Goal: Task Accomplishment & Management: Use online tool/utility

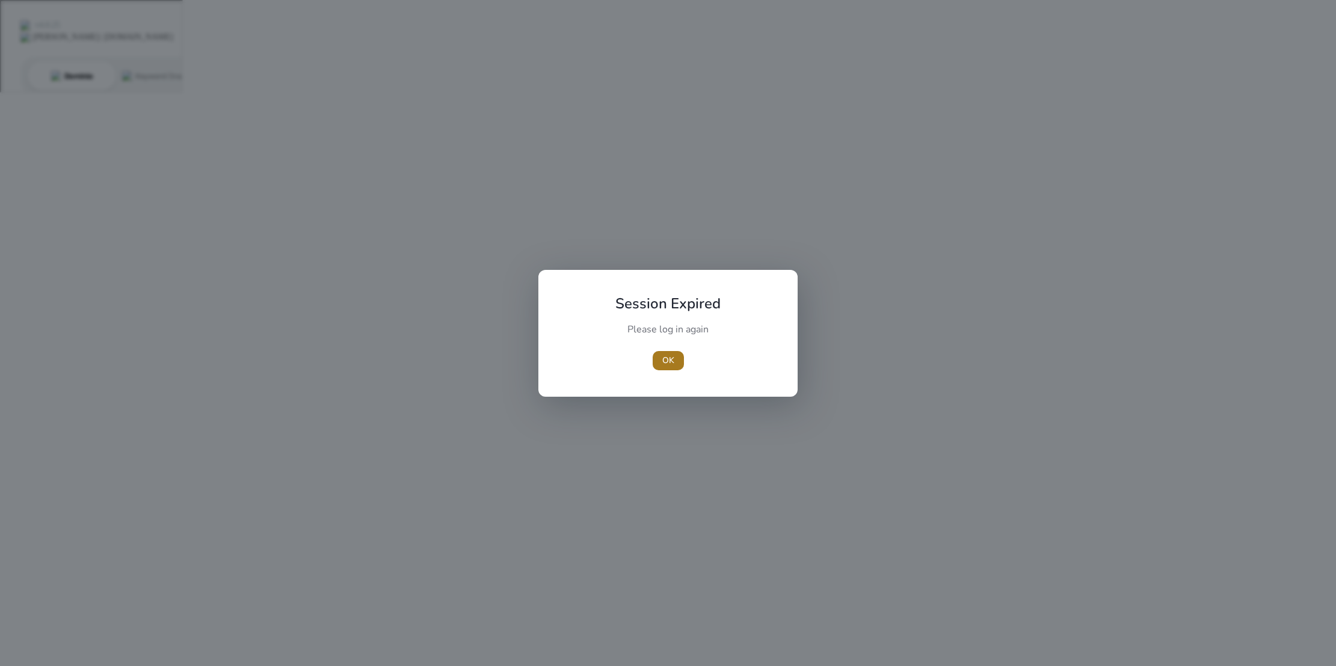
click at [667, 361] on span "OK" at bounding box center [668, 360] width 12 height 13
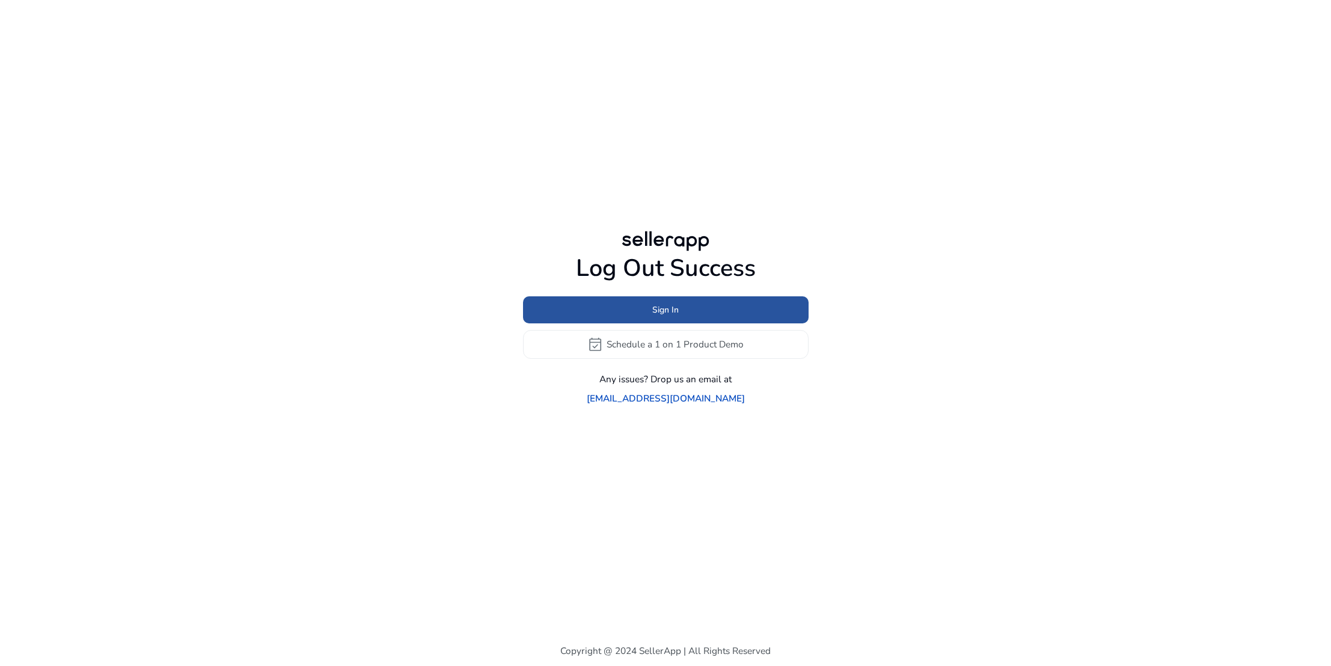
click at [663, 316] on span "Sign In" at bounding box center [665, 310] width 26 height 13
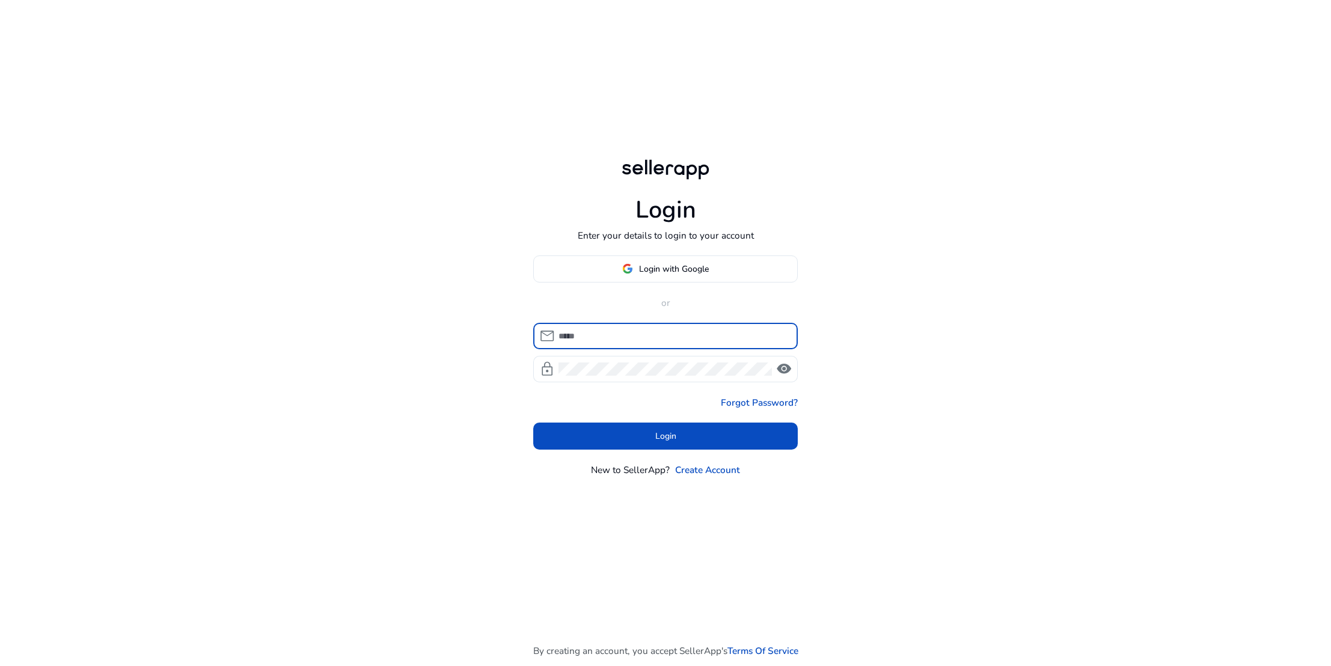
type input "**********"
click at [668, 272] on span "Login with Google" at bounding box center [674, 269] width 70 height 13
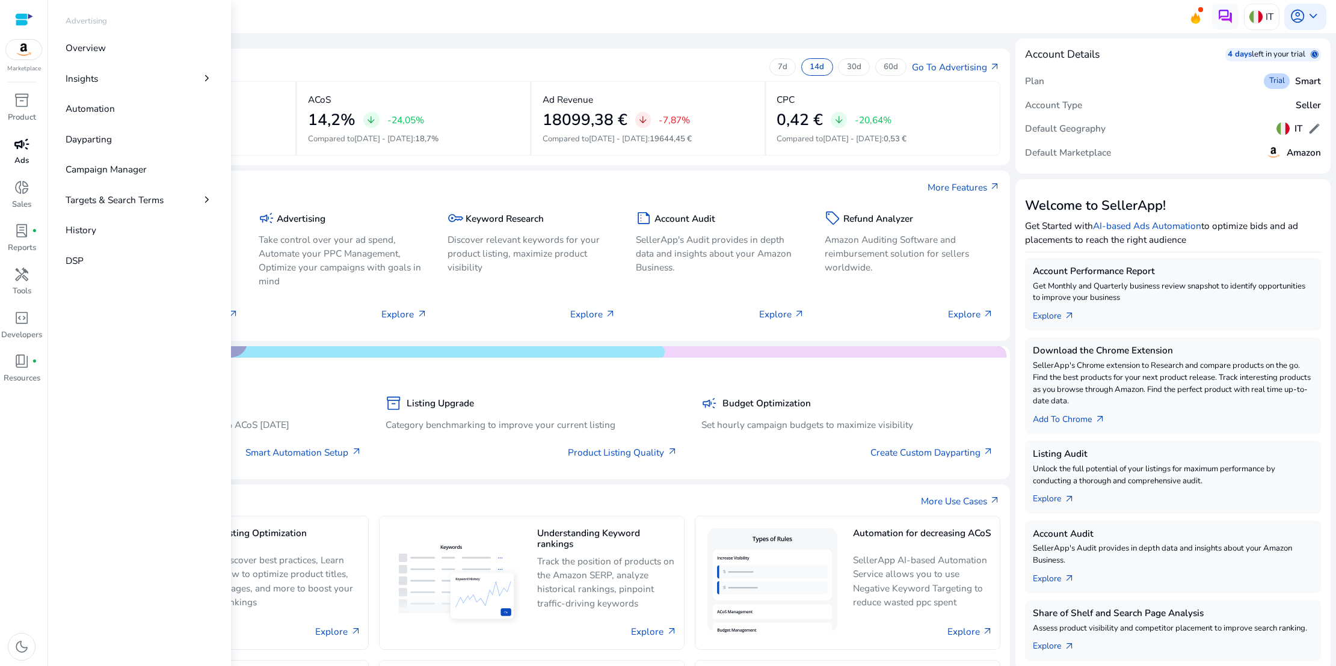
click at [24, 141] on span "campaign" at bounding box center [22, 145] width 16 height 16
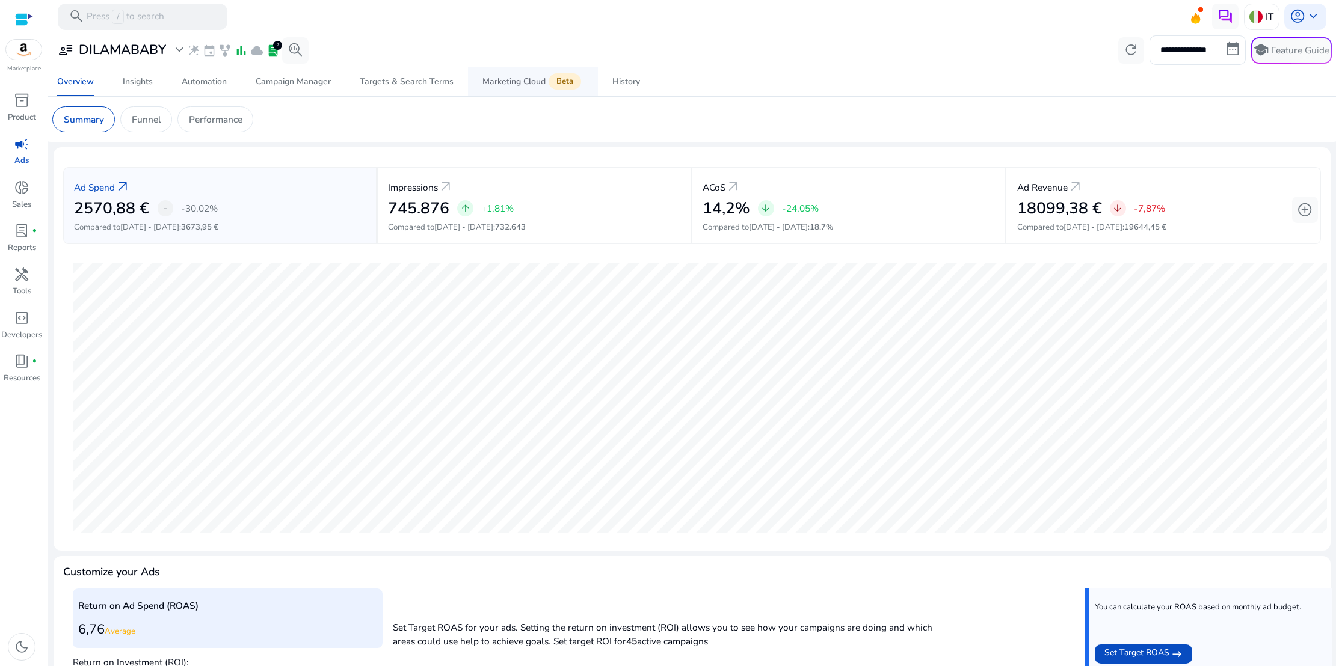
click at [523, 85] on div "Marketing Cloud Beta" at bounding box center [532, 81] width 101 height 11
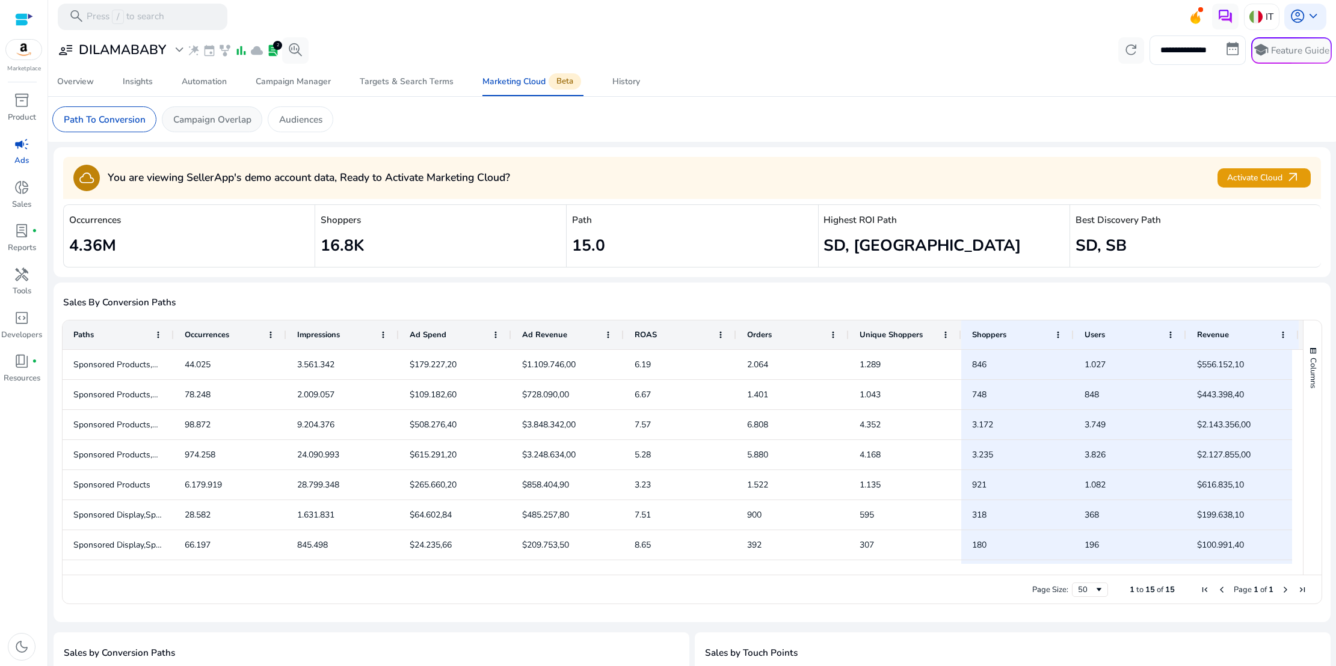
click at [238, 123] on p "Campaign Overlap" at bounding box center [212, 119] width 78 height 14
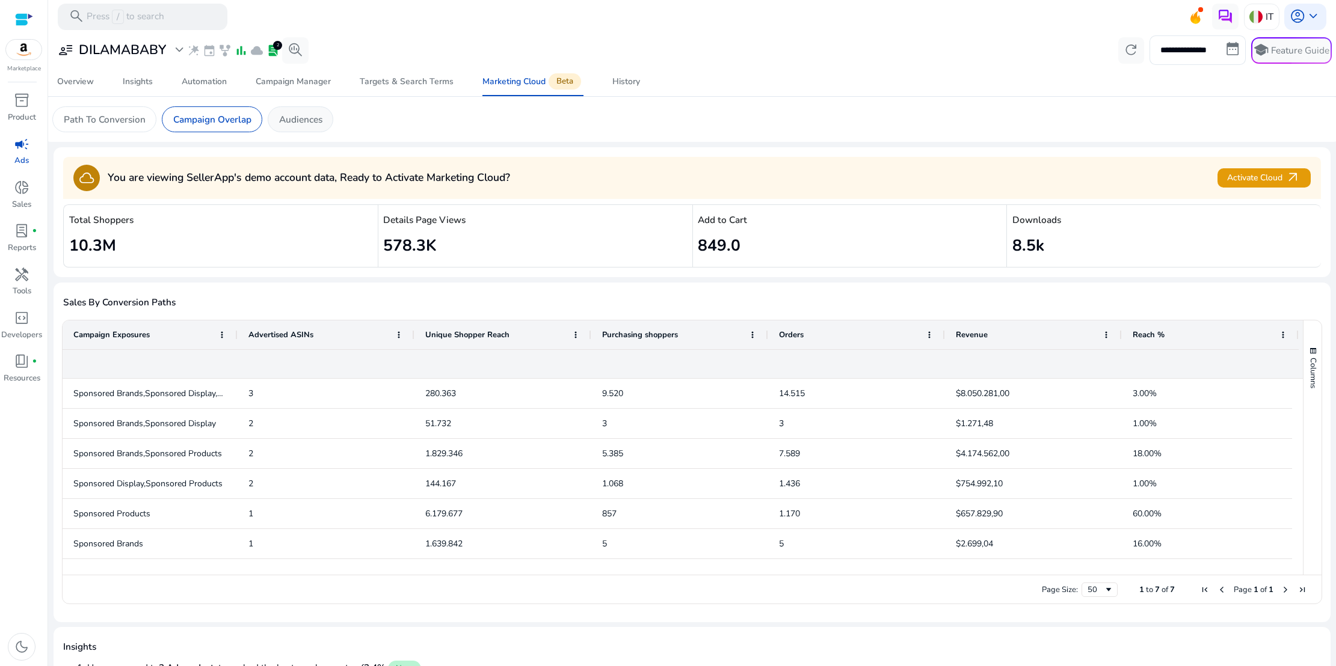
click at [306, 120] on p "Audiences" at bounding box center [300, 119] width 43 height 14
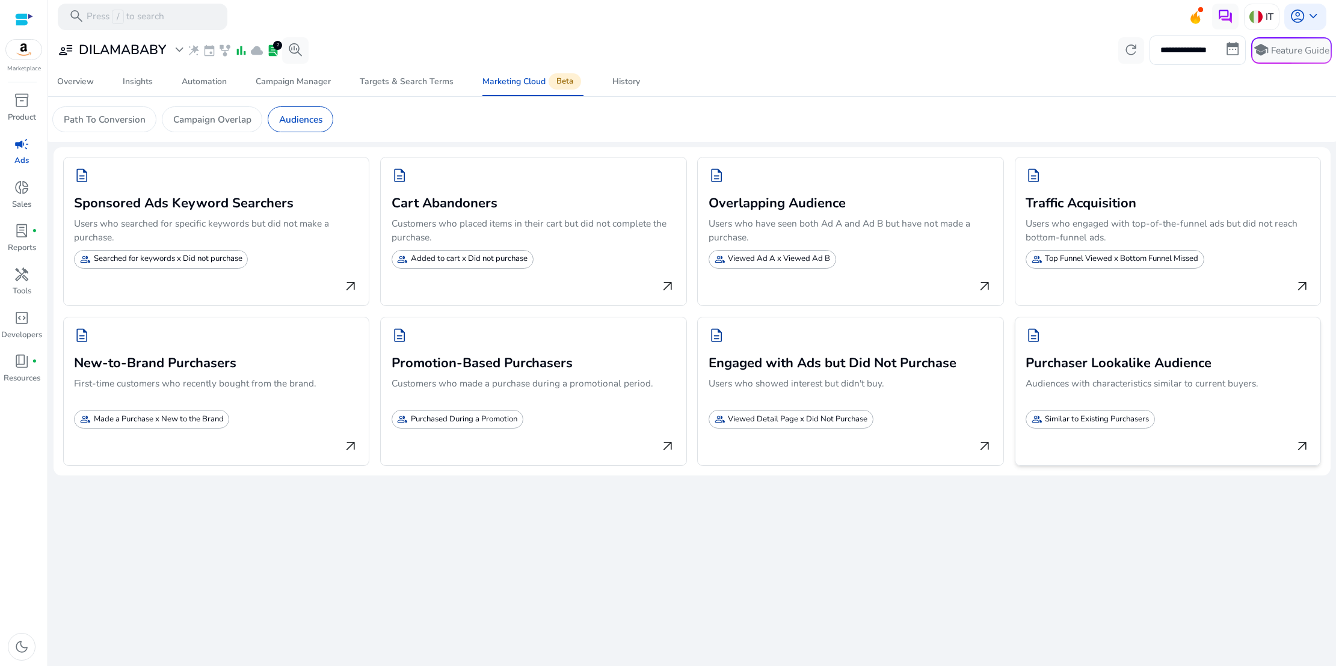
click at [1140, 420] on p "Similar to Existing Purchasers" at bounding box center [1097, 420] width 104 height 12
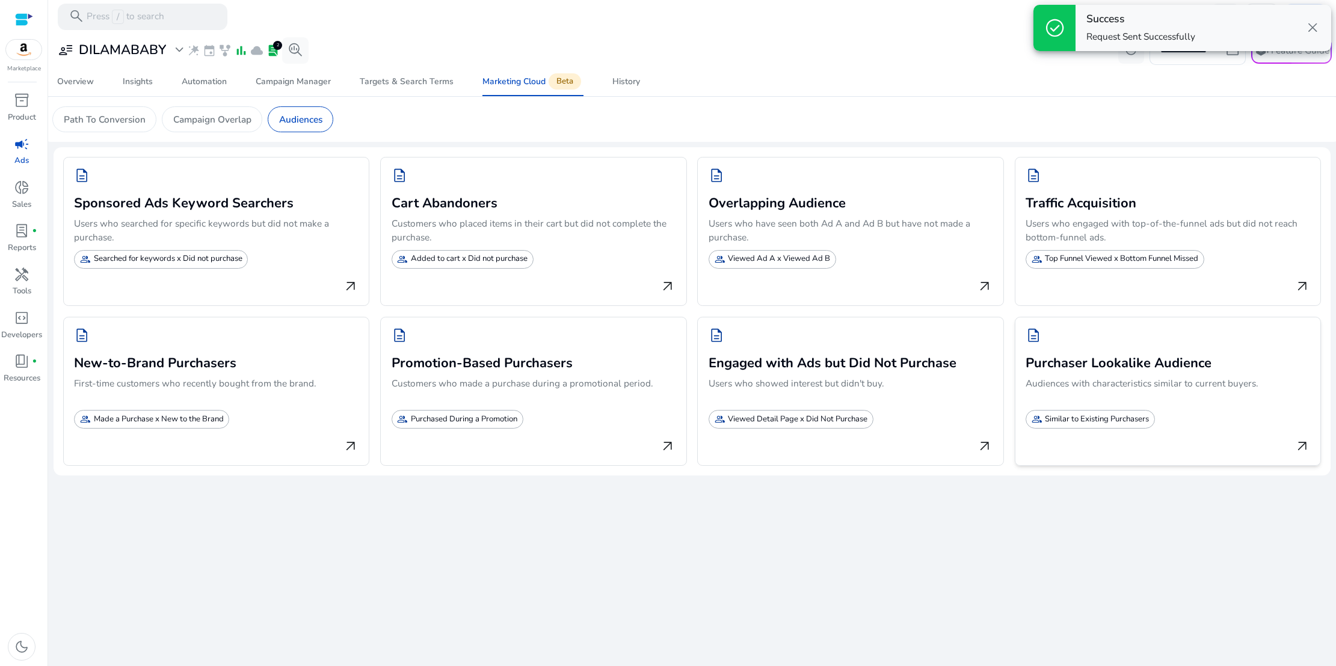
click at [1298, 444] on span "arrow_outward" at bounding box center [1302, 447] width 16 height 16
click at [628, 83] on div "History" at bounding box center [626, 82] width 28 height 8
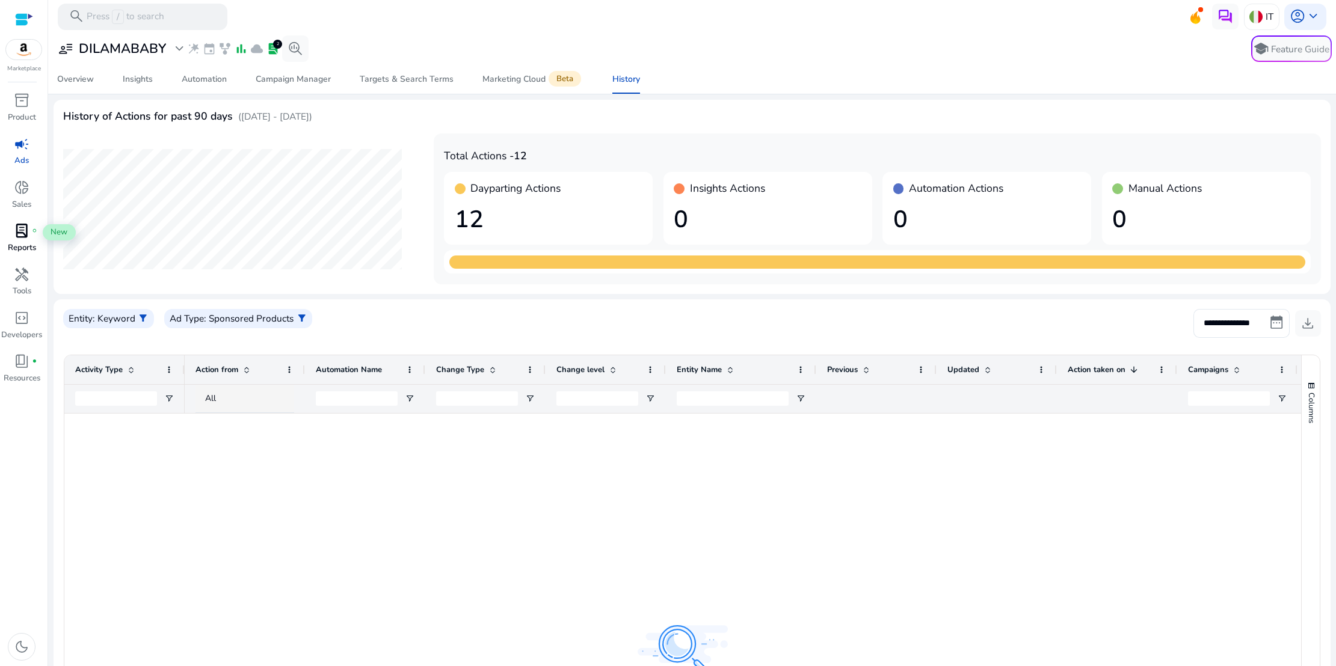
click at [34, 235] on div "lab_profile fiber_manual_record" at bounding box center [21, 231] width 37 height 21
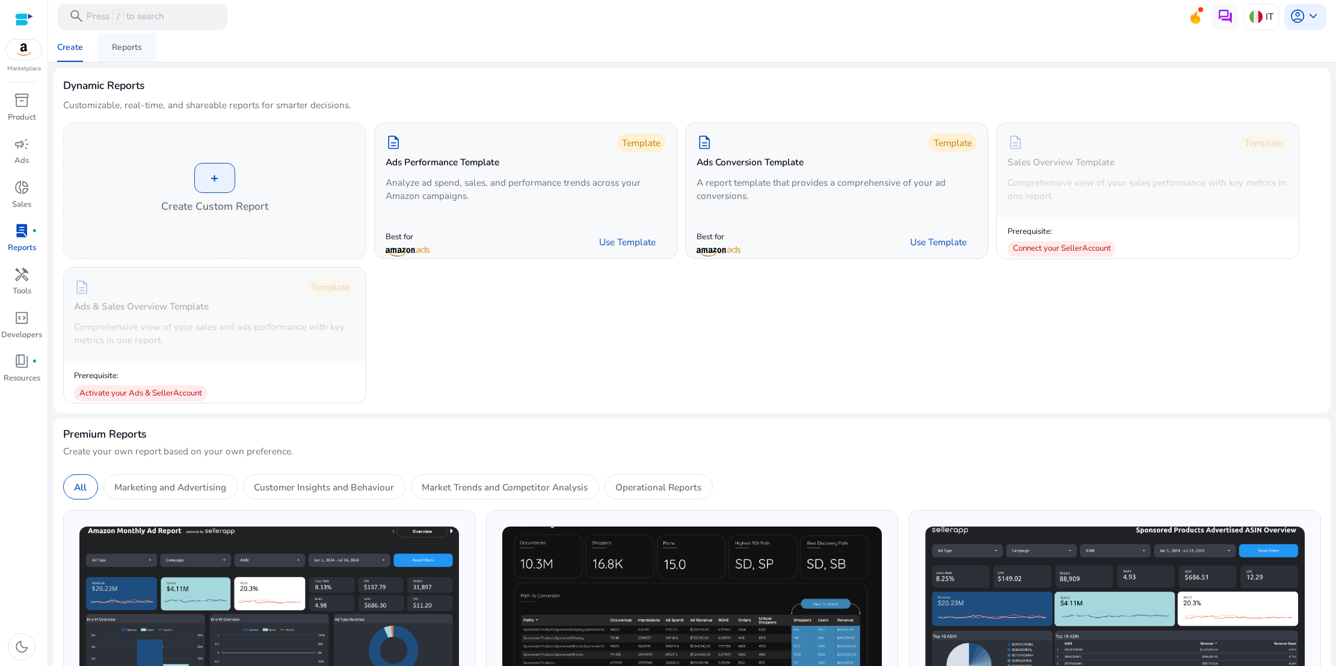
click at [122, 41] on span "Reports" at bounding box center [127, 47] width 30 height 29
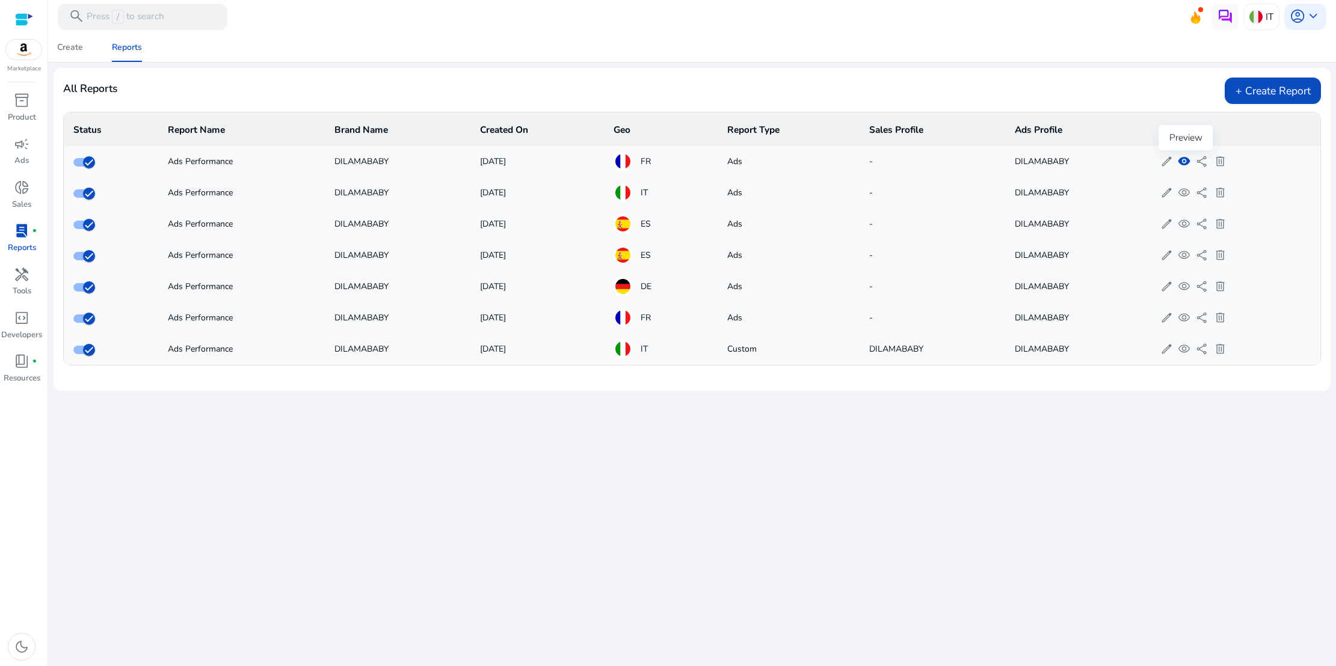
click at [1185, 163] on span "visibility" at bounding box center [1183, 161] width 13 height 13
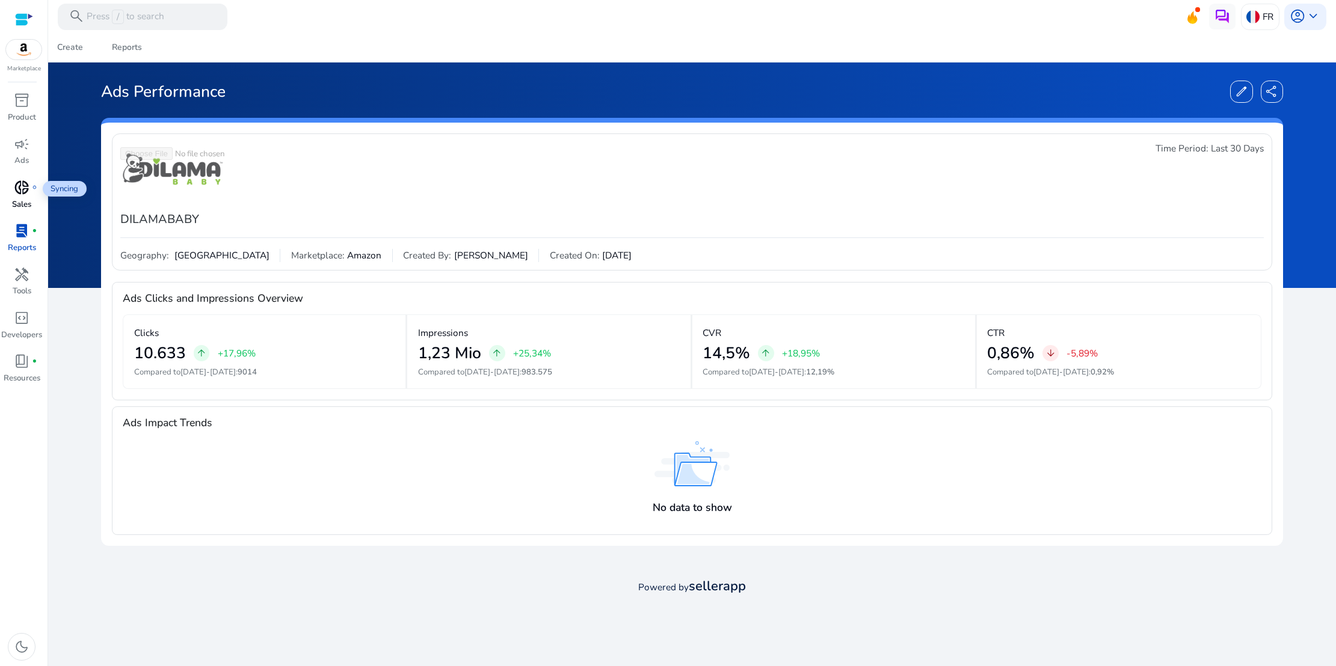
click at [30, 192] on div "donut_small fiber_manual_record" at bounding box center [21, 187] width 37 height 21
